Goal: Find contact information: Find contact information

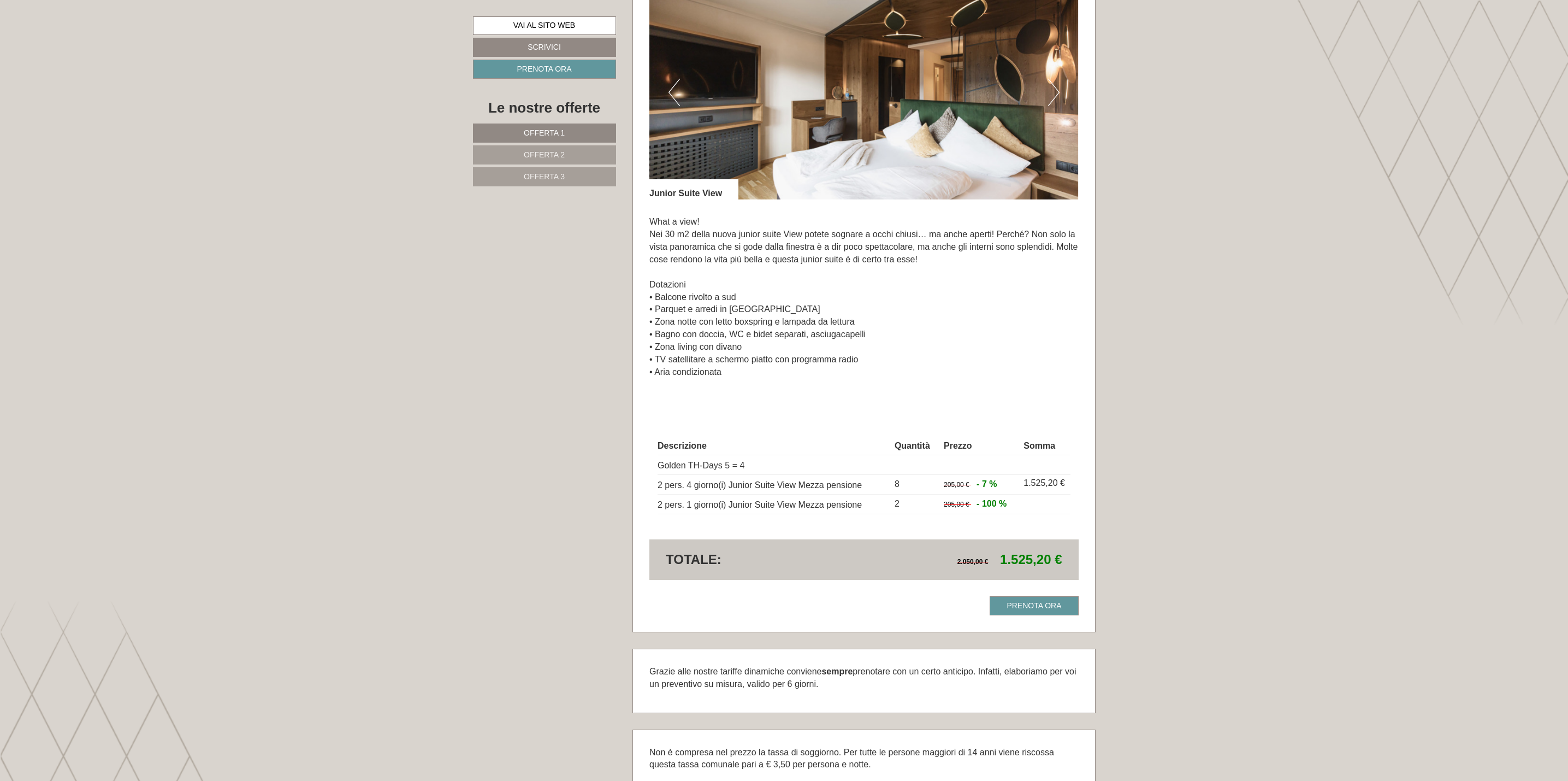
scroll to position [2705, 0]
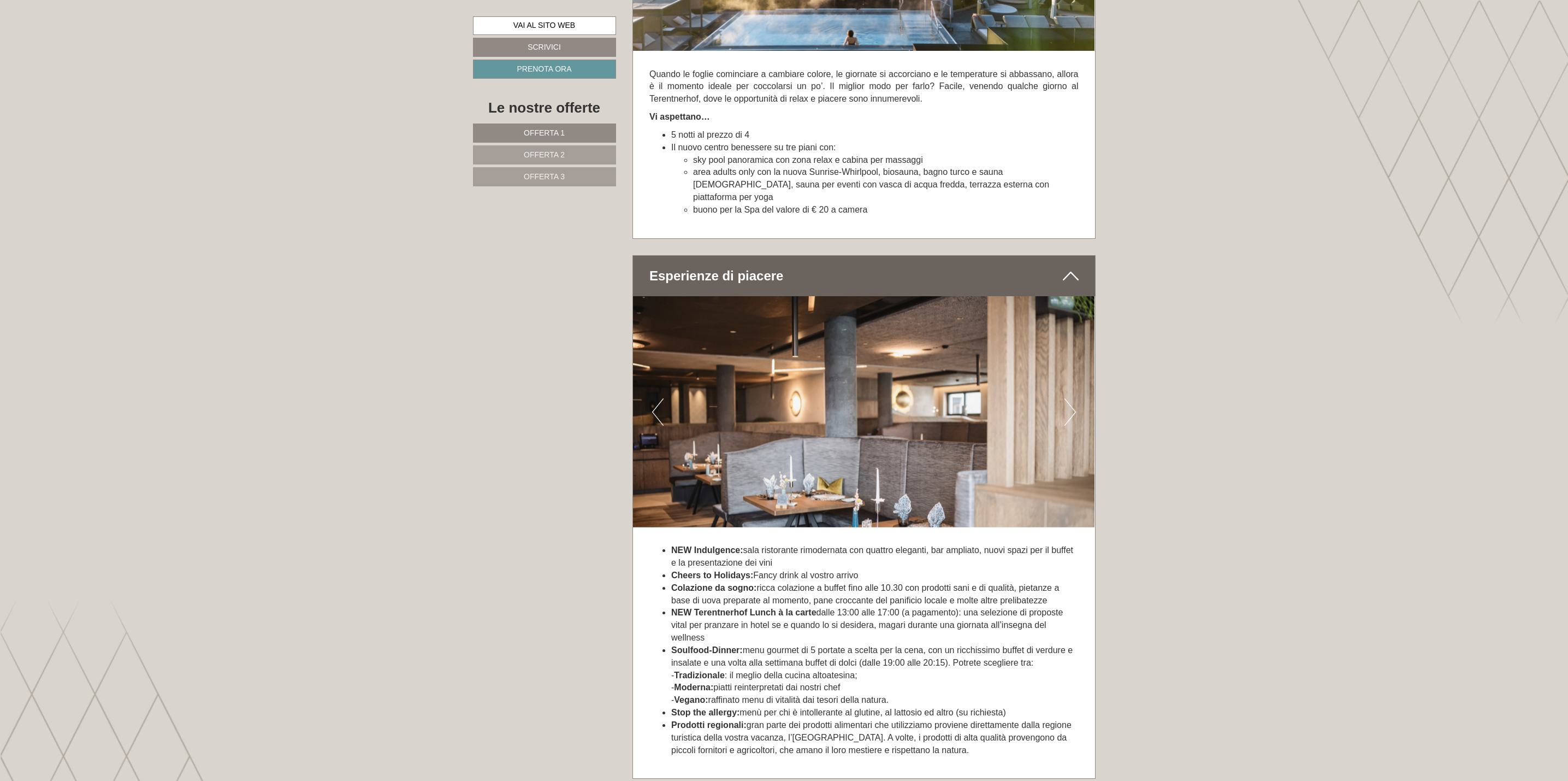
scroll to position [4099, 0]
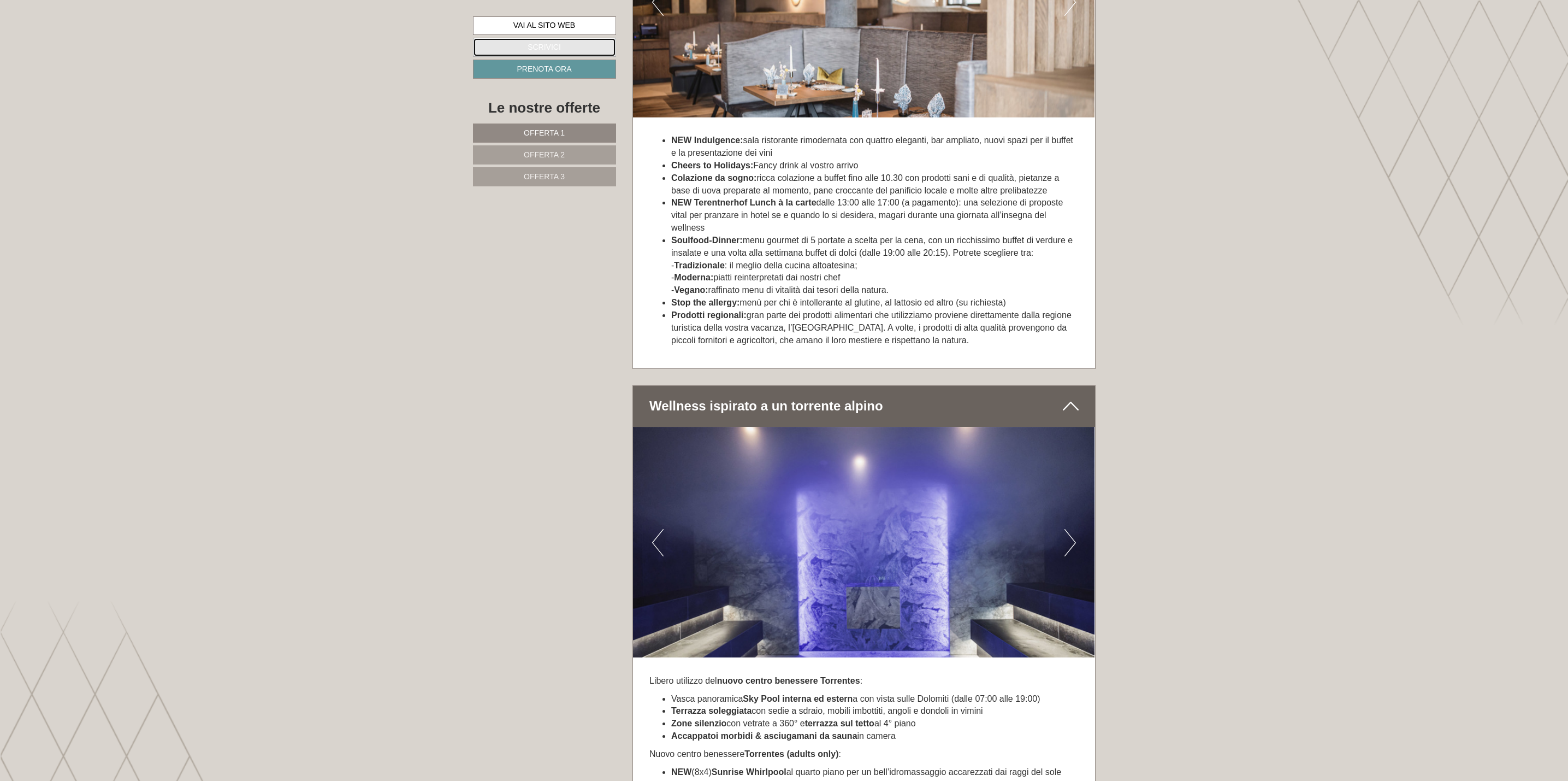
click at [549, 41] on link "Scrivici" at bounding box center [545, 47] width 143 height 19
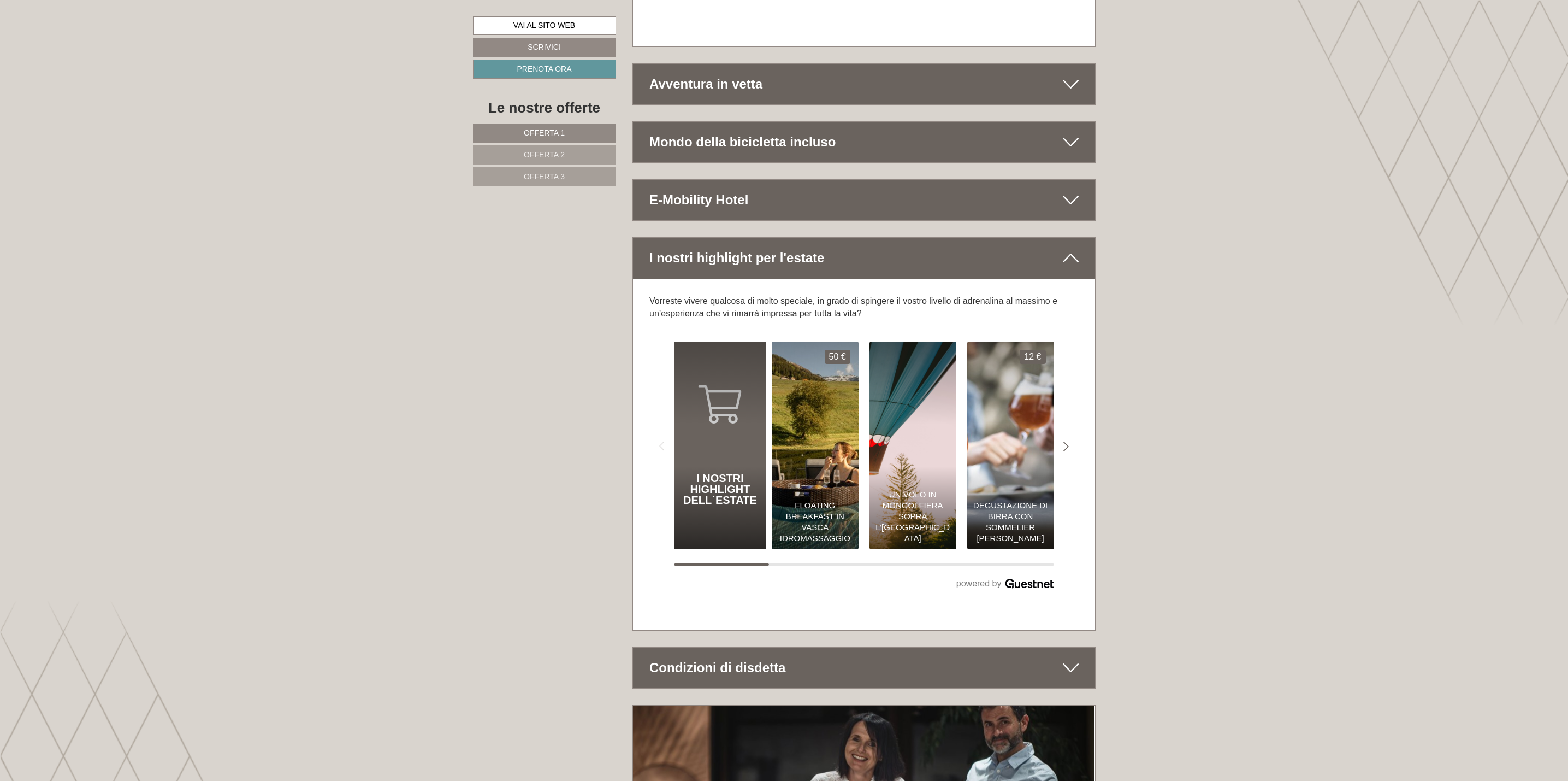
scroll to position [7167, 0]
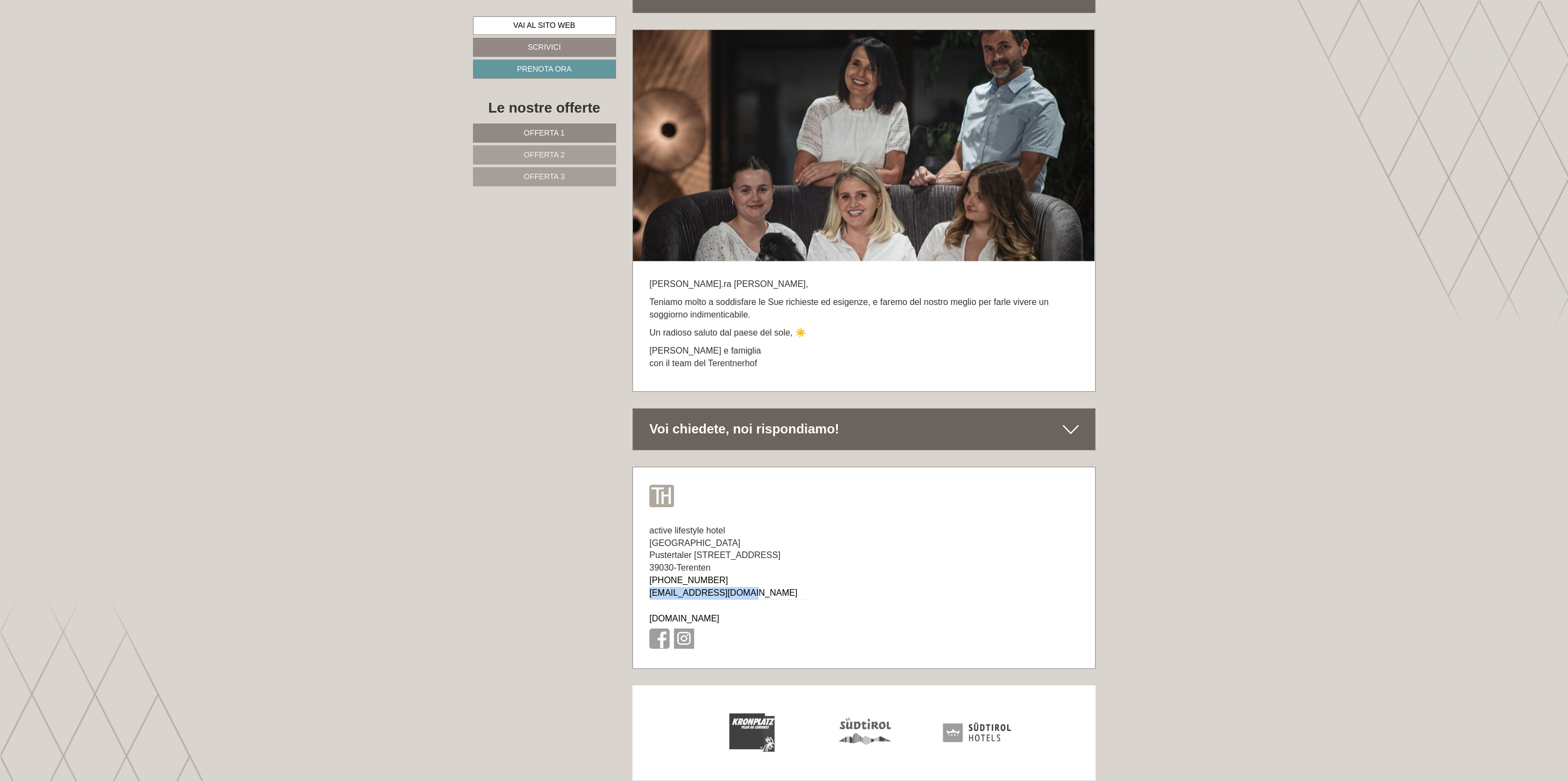
drag, startPoint x: 746, startPoint y: 558, endPoint x: 645, endPoint y: 562, distance: 101.1
click at [645, 562] on div "active lifestyle hotel Terentnerhof Pustertaler Sonnenstraße 7 39030 - Terenten…" at bounding box center [729, 588] width 193 height 161
copy link "[EMAIL_ADDRESS][DOMAIN_NAME]"
